Goal: Task Accomplishment & Management: Manage account settings

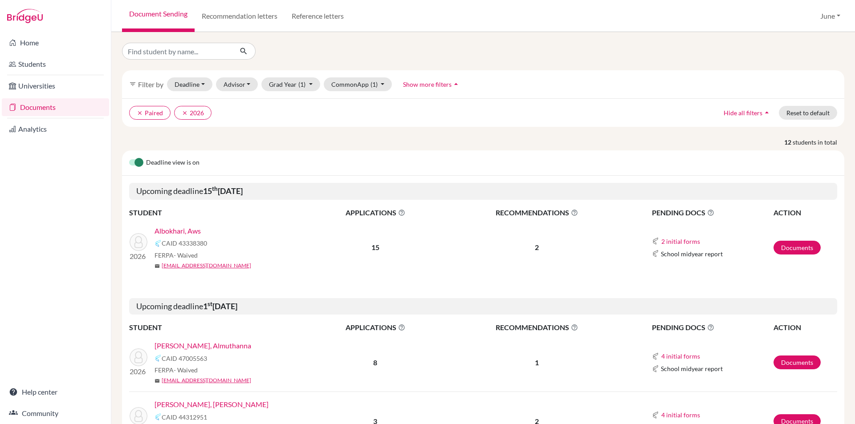
click at [38, 106] on link "Documents" at bounding box center [55, 107] width 107 height 18
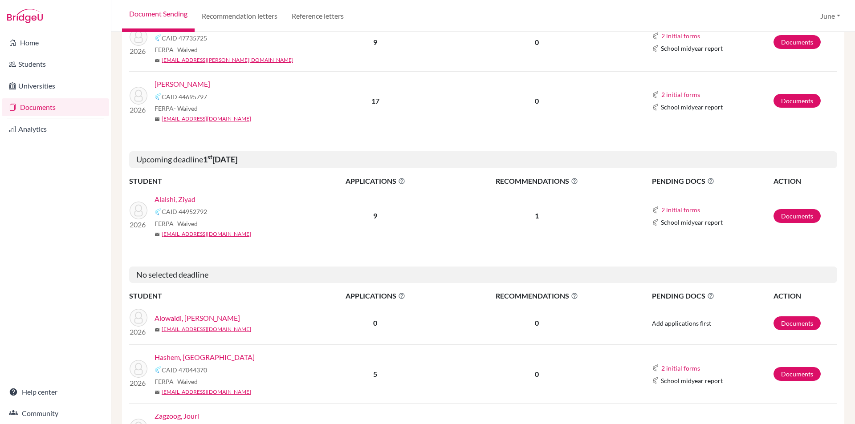
scroll to position [376, 0]
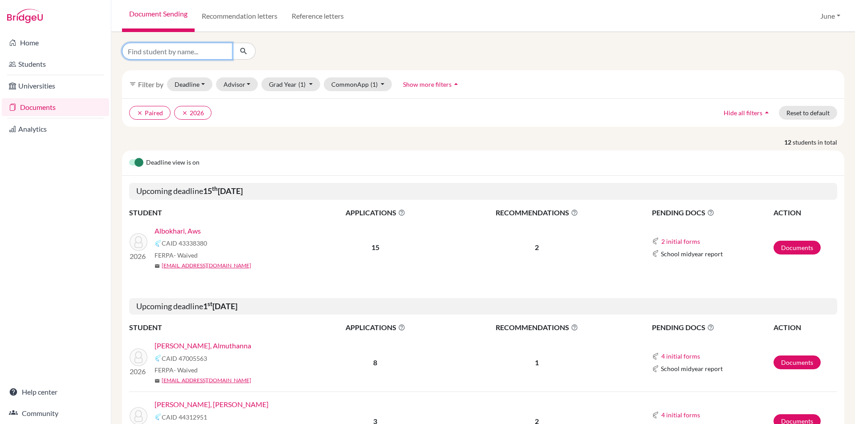
click at [172, 51] on input "Find student by name..." at bounding box center [177, 51] width 110 height 17
type input "yassir"
click button "submit" at bounding box center [244, 51] width 24 height 17
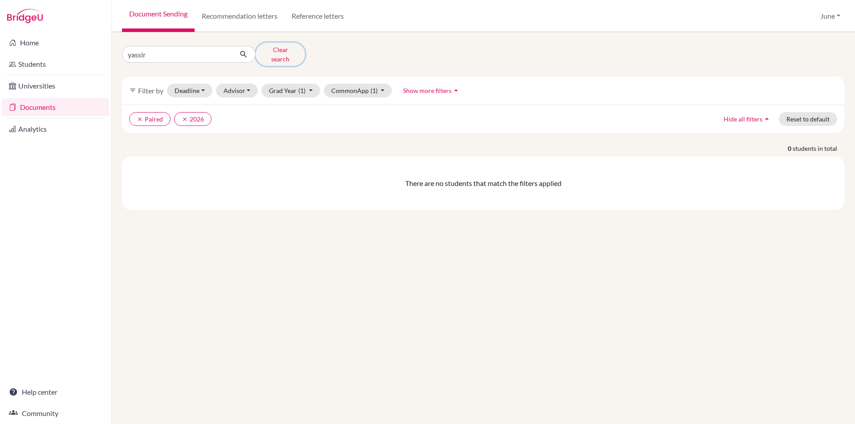
click at [278, 51] on button "Clear search" at bounding box center [280, 54] width 49 height 23
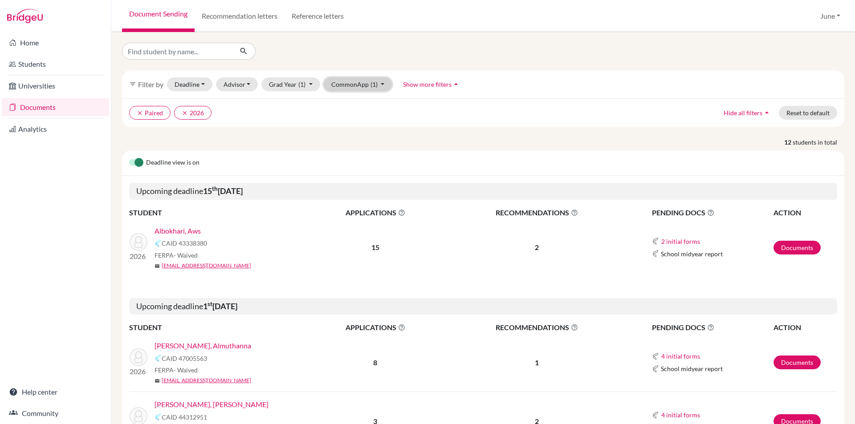
click at [382, 85] on button "CommonApp (1)" at bounding box center [358, 84] width 69 height 14
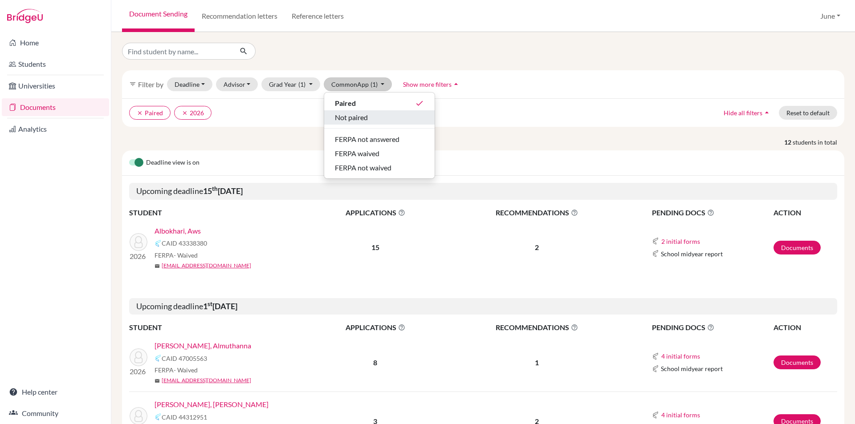
click at [358, 118] on span "Not paired" at bounding box center [351, 117] width 33 height 11
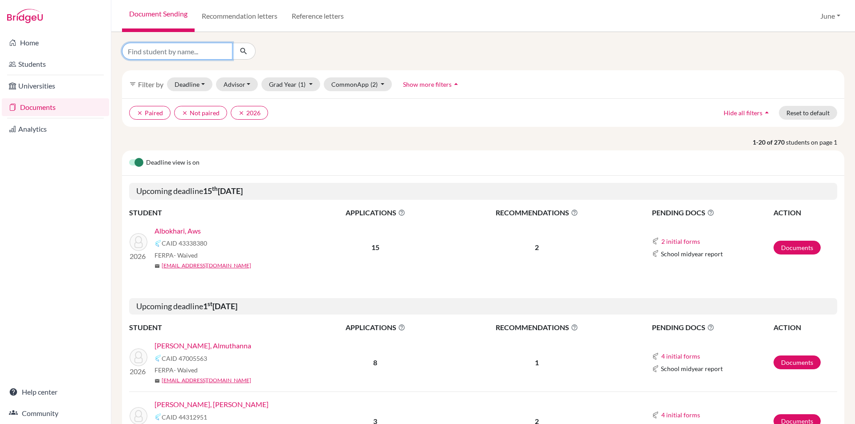
click at [177, 51] on input "Find student by name..." at bounding box center [177, 51] width 110 height 17
type input "Yassir"
click button "submit" at bounding box center [244, 51] width 24 height 17
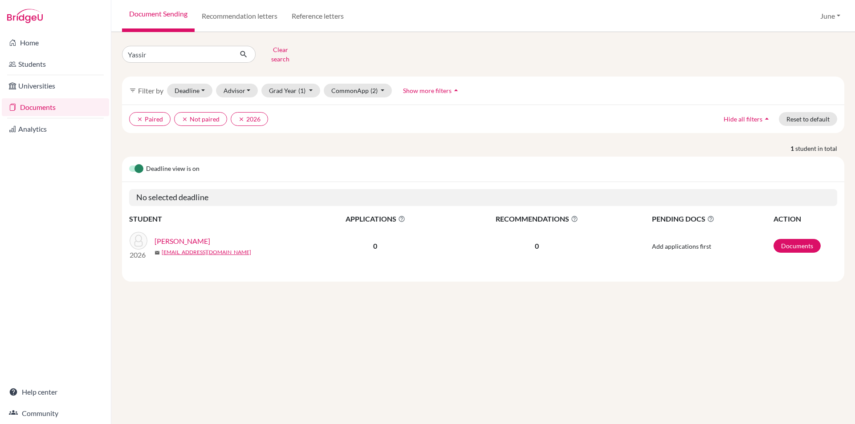
click at [29, 105] on link "Documents" at bounding box center [55, 107] width 107 height 18
